Goal: Find specific page/section: Find specific page/section

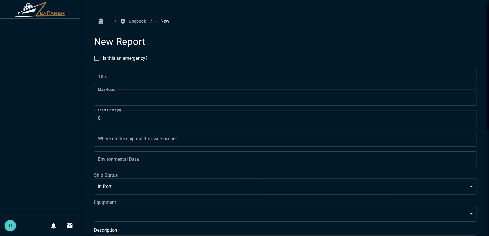
click at [103, 19] on icon "button" at bounding box center [101, 21] width 6 height 6
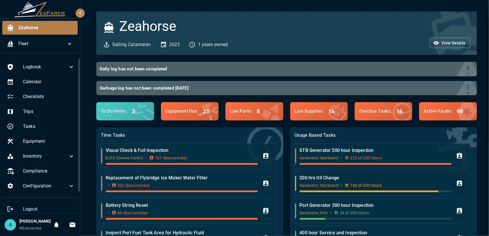
scroll to position [86, 0]
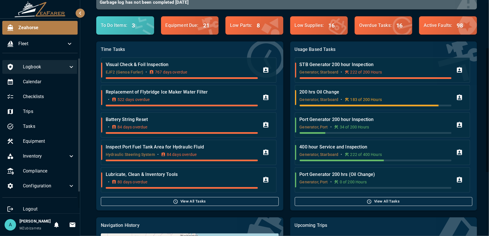
click at [68, 69] on icon at bounding box center [71, 67] width 7 height 7
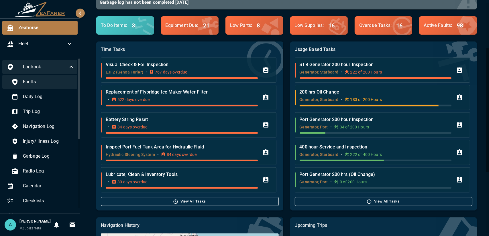
click at [57, 80] on span "Faults" at bounding box center [49, 81] width 52 height 7
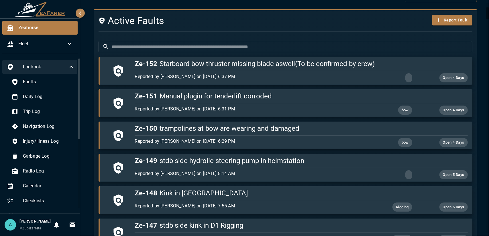
click at [49, 36] on ul "Zeahorse Fleet" at bounding box center [40, 38] width 80 height 39
click at [50, 44] on span "Fleet" at bounding box center [42, 43] width 48 height 7
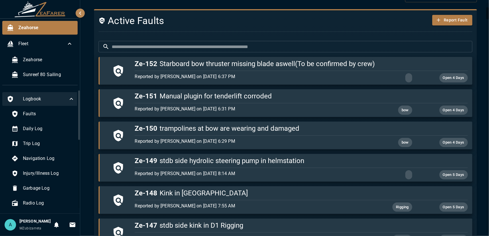
drag, startPoint x: 53, startPoint y: 99, endPoint x: 52, endPoint y: 105, distance: 5.5
click at [53, 100] on span "Logbook" at bounding box center [45, 99] width 45 height 7
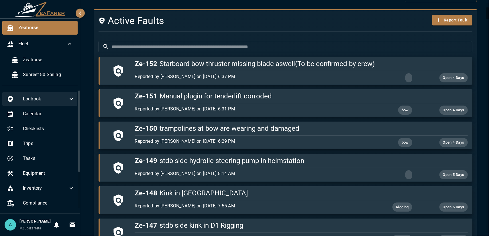
click at [46, 104] on div "Logbook" at bounding box center [40, 99] width 77 height 14
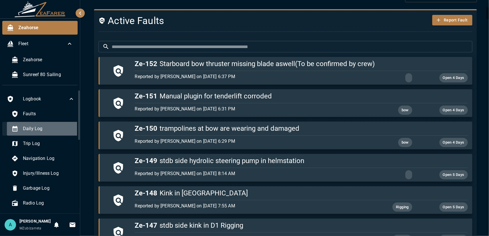
click at [51, 128] on span "Daily Log" at bounding box center [49, 128] width 52 height 7
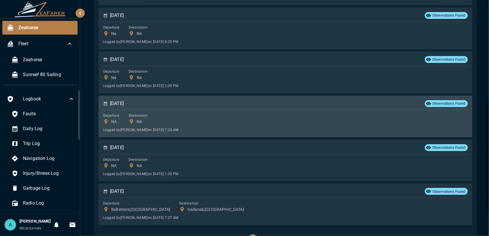
scroll to position [244, 0]
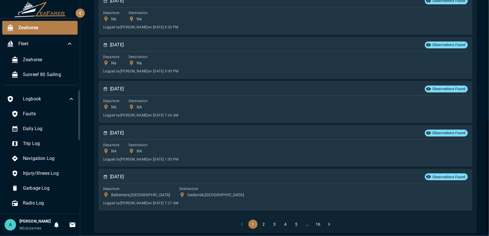
click at [263, 223] on button "2" at bounding box center [263, 224] width 9 height 9
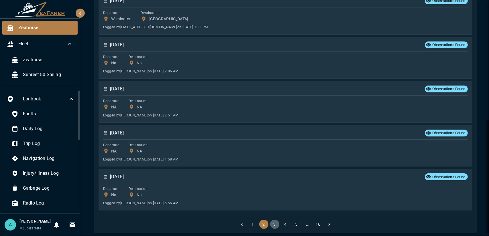
click at [276, 223] on button "3" at bounding box center [274, 224] width 9 height 9
click at [288, 223] on li "4" at bounding box center [285, 224] width 11 height 9
click at [292, 221] on button "5" at bounding box center [296, 224] width 9 height 9
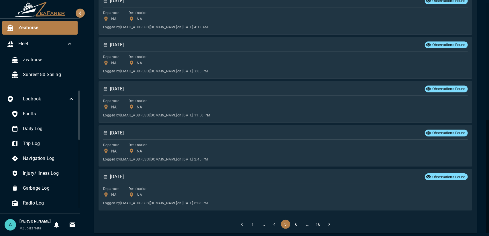
click at [296, 220] on button "6" at bounding box center [296, 224] width 9 height 9
click at [296, 220] on button "7" at bounding box center [296, 224] width 9 height 9
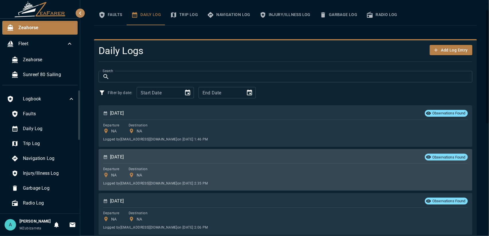
scroll to position [0, 0]
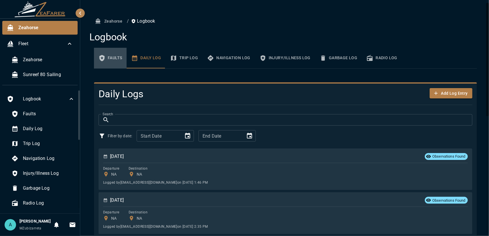
click at [105, 60] on icon "basic tabs example" at bounding box center [102, 58] width 7 height 7
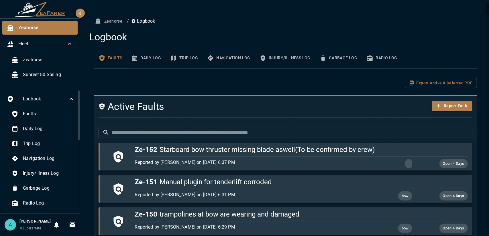
click at [193, 134] on input "text" at bounding box center [292, 132] width 361 height 11
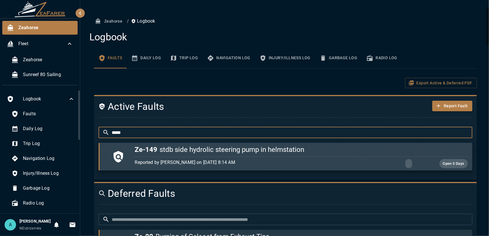
scroll to position [57, 0]
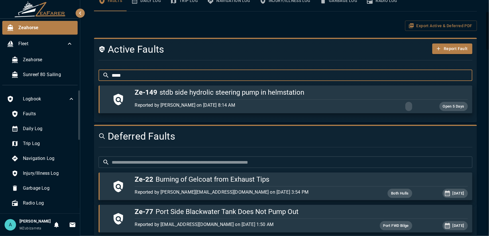
type input "*****"
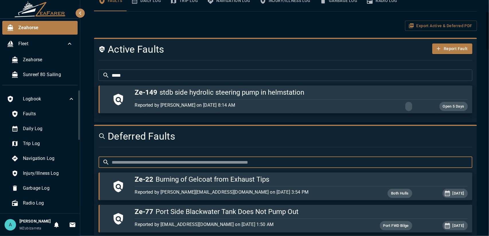
click at [171, 162] on input "text" at bounding box center [292, 162] width 361 height 11
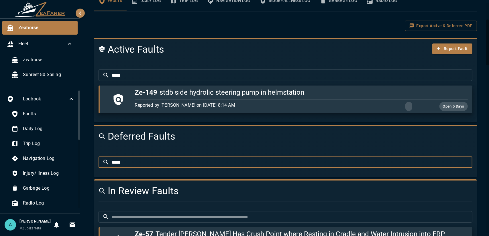
scroll to position [143, 0]
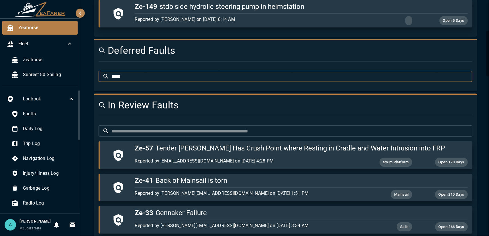
type input "*****"
click at [159, 131] on input "text" at bounding box center [292, 130] width 361 height 11
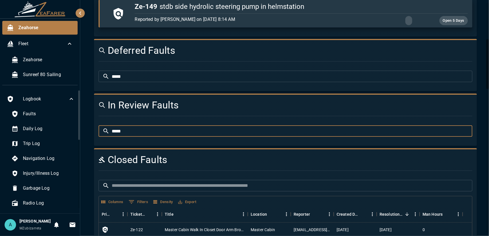
scroll to position [29, 0]
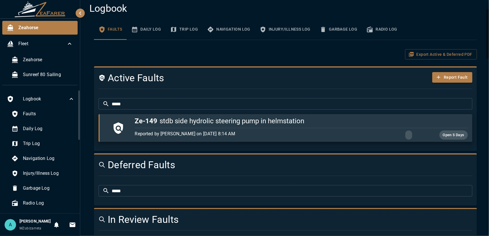
type input "*****"
click at [156, 30] on button "Daily Log" at bounding box center [146, 29] width 39 height 21
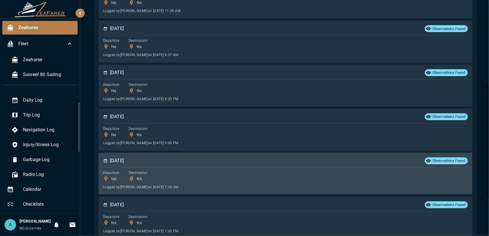
scroll to position [244, 0]
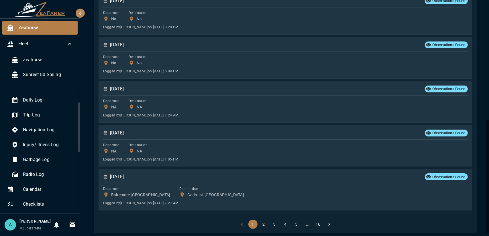
click at [275, 221] on button "3" at bounding box center [274, 224] width 9 height 9
click at [286, 223] on button "4" at bounding box center [285, 224] width 9 height 9
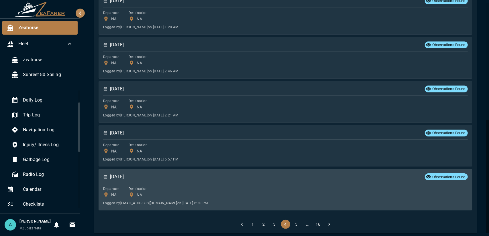
click at [233, 189] on div "Departure NA Destination NA" at bounding box center [285, 192] width 365 height 12
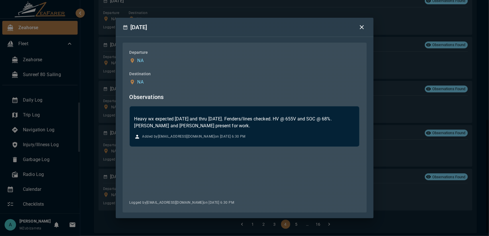
click at [391, 163] on div "[DATE] Departure NA Destination NA Observations Heavy wx expected [DATE] and th…" at bounding box center [244, 118] width 489 height 236
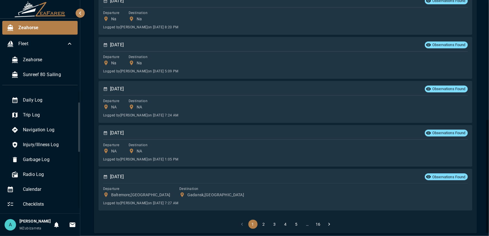
click at [296, 221] on button "5" at bounding box center [296, 224] width 9 height 9
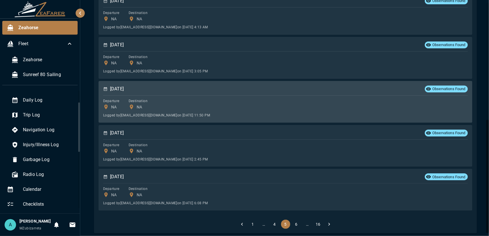
click at [255, 112] on div "Logged by [EMAIL_ADDRESS][DOMAIN_NAME] on [DATE] 11:50 PM" at bounding box center [285, 115] width 365 height 6
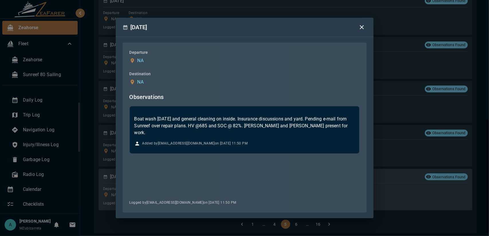
click at [389, 188] on div "[DATE] Departure NA Destination NA Observations Boat wash [DATE] and general cl…" at bounding box center [244, 118] width 489 height 236
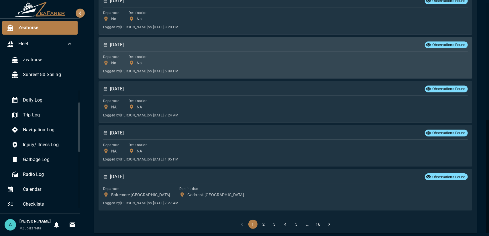
click at [255, 56] on div "Departure Na Destination Na" at bounding box center [285, 60] width 365 height 12
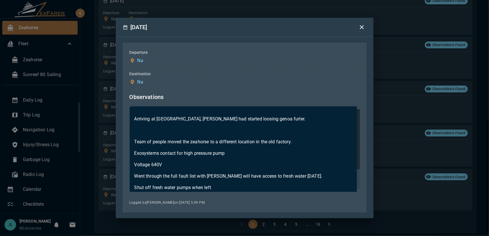
click at [412, 134] on div "[DATE] Departure Na Destination Na Observations Arriving at [GEOGRAPHIC_DATA], …" at bounding box center [244, 118] width 489 height 236
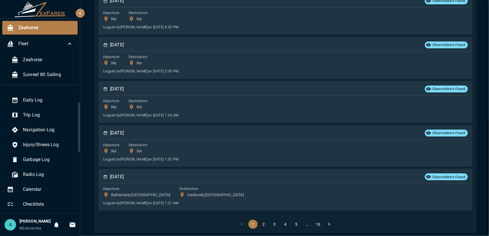
click at [293, 221] on button "5" at bounding box center [296, 224] width 9 height 9
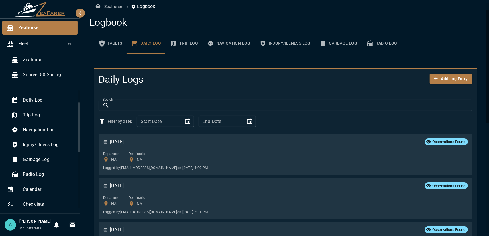
scroll to position [0, 0]
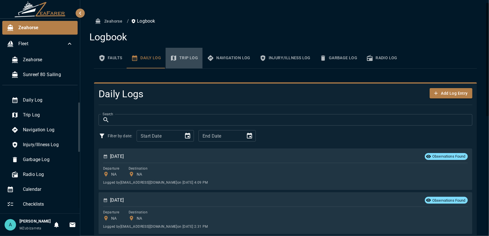
click at [190, 58] on button "Trip Log" at bounding box center [184, 58] width 37 height 21
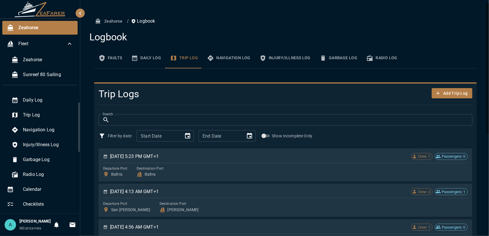
scroll to position [57, 0]
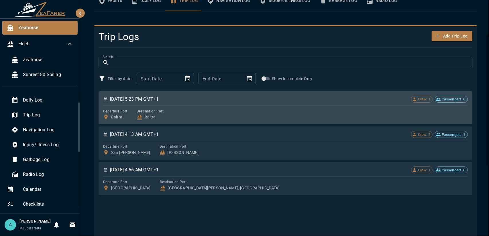
click at [258, 117] on div "Departure [GEOGRAPHIC_DATA] Destination [GEOGRAPHIC_DATA]" at bounding box center [285, 114] width 365 height 12
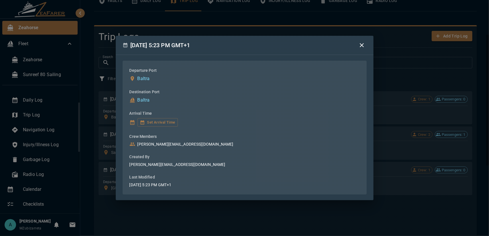
click at [398, 140] on div "[DATE] 5:23 PM GMT+1 Departure [GEOGRAPHIC_DATA] Destination [GEOGRAPHIC_DATA] …" at bounding box center [244, 118] width 489 height 236
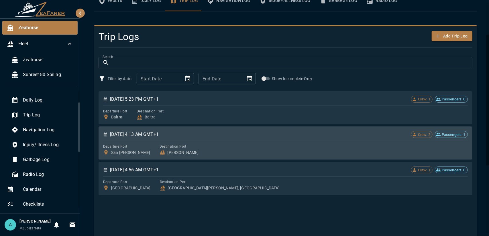
click at [264, 149] on div "Departure [GEOGRAPHIC_DATA][PERSON_NAME] Destination [GEOGRAPHIC_DATA]" at bounding box center [285, 150] width 365 height 12
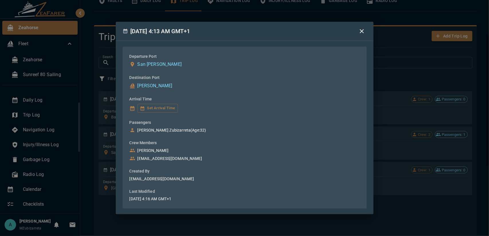
click at [390, 145] on div "[DATE] 4:13 AM GMT+1 Departure [GEOGRAPHIC_DATA][PERSON_NAME] Destination Port …" at bounding box center [244, 118] width 489 height 236
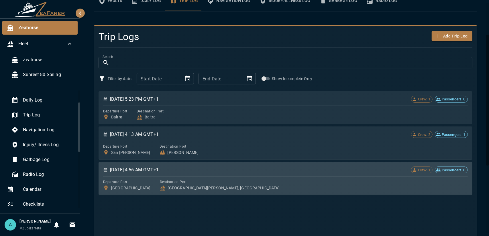
click at [262, 183] on div "Departure [GEOGRAPHIC_DATA] Destination [GEOGRAPHIC_DATA][PERSON_NAME], [GEOGRA…" at bounding box center [285, 185] width 365 height 12
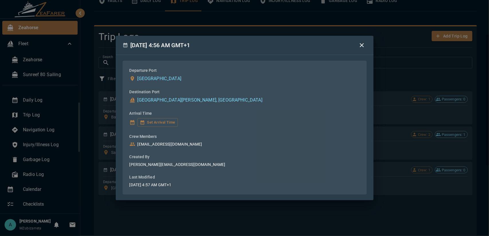
click at [396, 149] on div "[DATE] 4:56 AM GMT+1 Departure [GEOGRAPHIC_DATA] Destination [GEOGRAPHIC_DATA][…" at bounding box center [244, 118] width 489 height 236
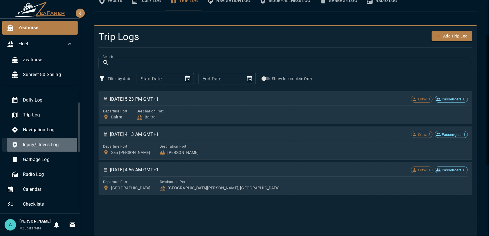
click at [59, 148] on span "Injury/Illness Log" at bounding box center [49, 145] width 52 height 7
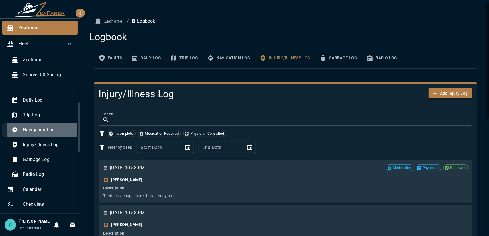
click at [63, 127] on span "Navigation Log" at bounding box center [49, 130] width 52 height 7
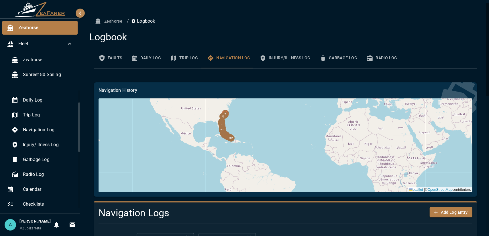
click at [291, 60] on button "Injury/Illness Log" at bounding box center [285, 58] width 60 height 21
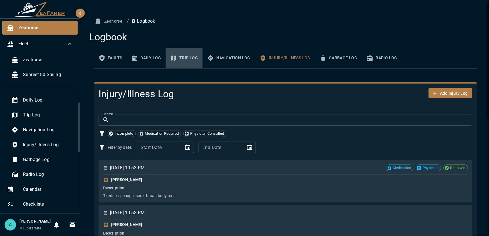
click at [183, 58] on button "Trip Log" at bounding box center [184, 58] width 37 height 21
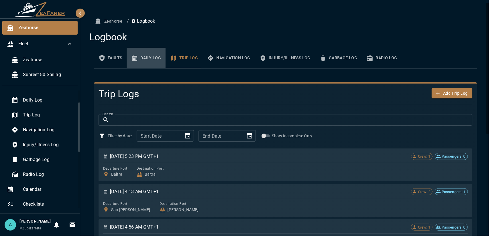
click at [146, 58] on button "Daily Log" at bounding box center [146, 58] width 39 height 21
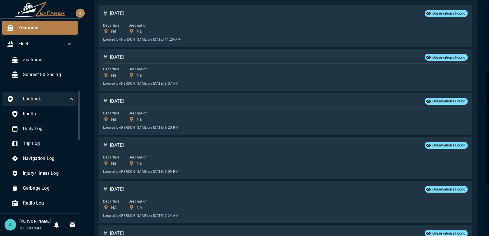
click at [51, 103] on div "Logbook" at bounding box center [40, 99] width 77 height 14
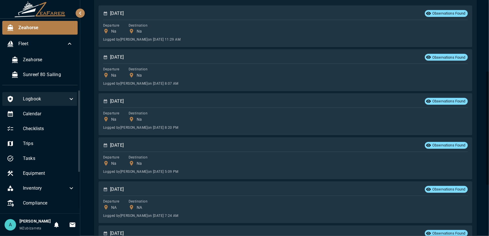
click at [51, 103] on div "Logbook" at bounding box center [40, 99] width 77 height 14
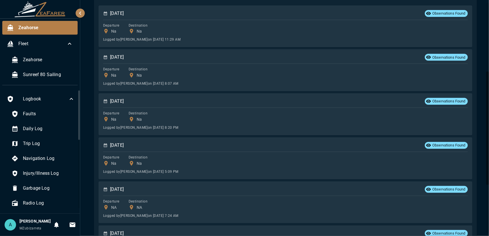
click at [48, 106] on ul "Logbook Faults Daily Log Trip Log Navigation Log Injury/Illness Log Garbage Log…" at bounding box center [41, 223] width 82 height 266
click at [46, 111] on span "Faults" at bounding box center [49, 114] width 52 height 7
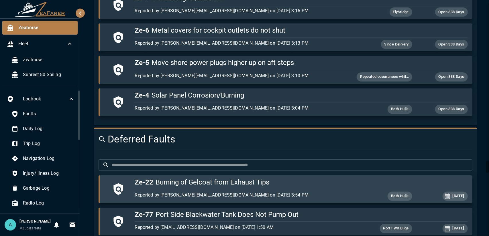
scroll to position [3136, 0]
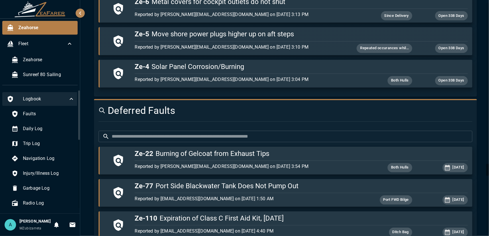
click at [62, 96] on span "Logbook" at bounding box center [45, 99] width 45 height 7
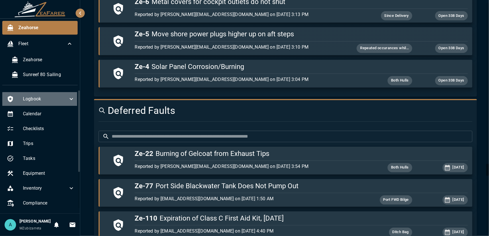
click at [53, 99] on span "Logbook" at bounding box center [45, 99] width 45 height 7
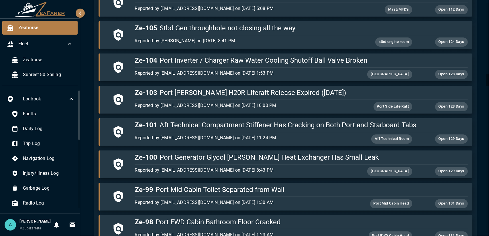
scroll to position [1360, 0]
